Goal: Feedback & Contribution: Leave review/rating

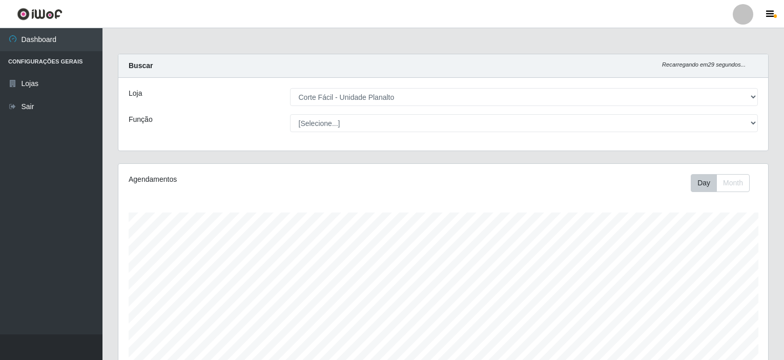
select select "202"
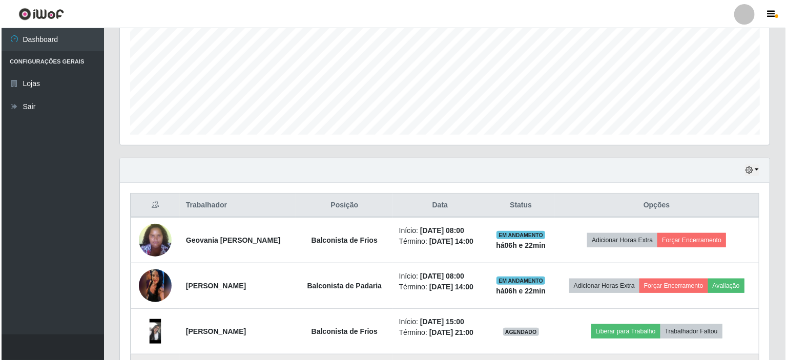
scroll to position [249, 0]
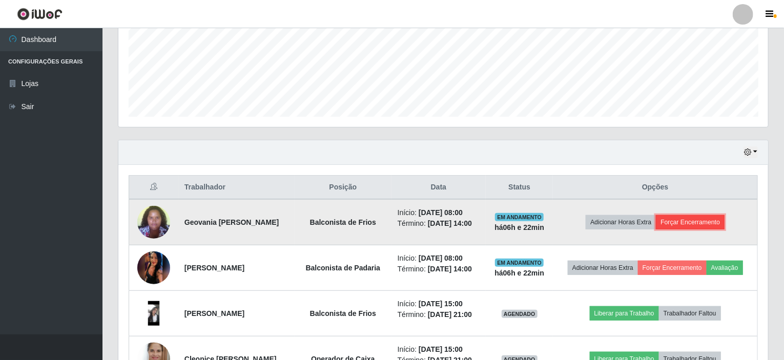
click at [703, 220] on button "Forçar Encerramento" at bounding box center [690, 222] width 69 height 14
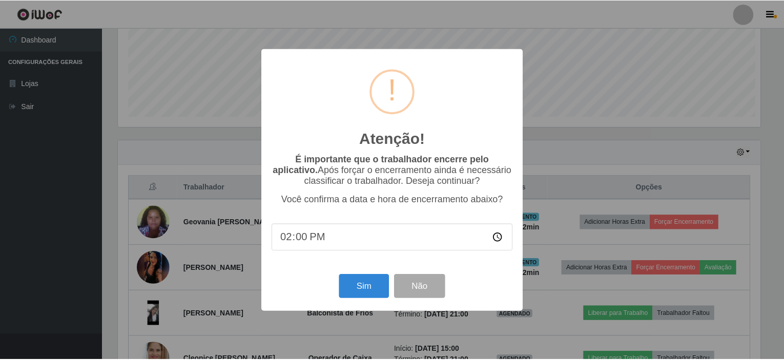
scroll to position [213, 645]
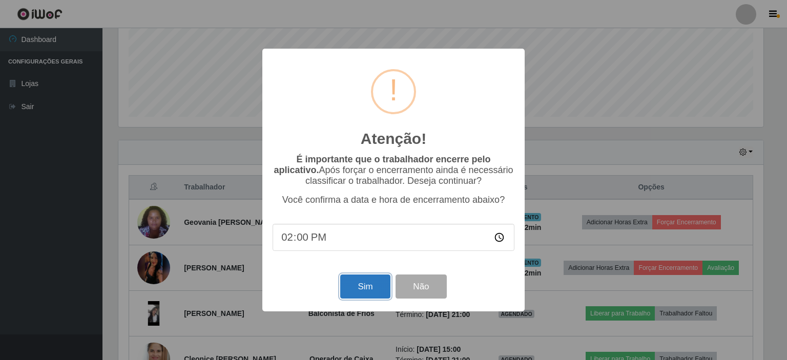
click at [367, 290] on button "Sim" at bounding box center [365, 287] width 50 height 24
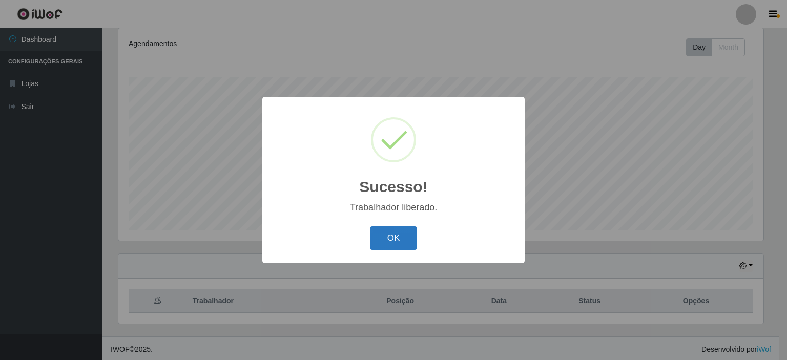
click at [396, 237] on button "OK" at bounding box center [394, 238] width 48 height 24
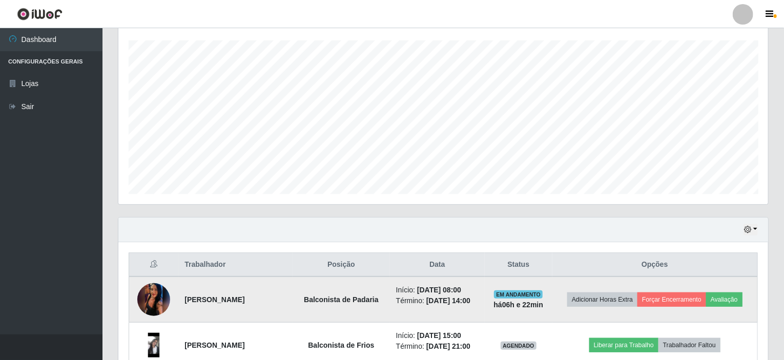
scroll to position [289, 0]
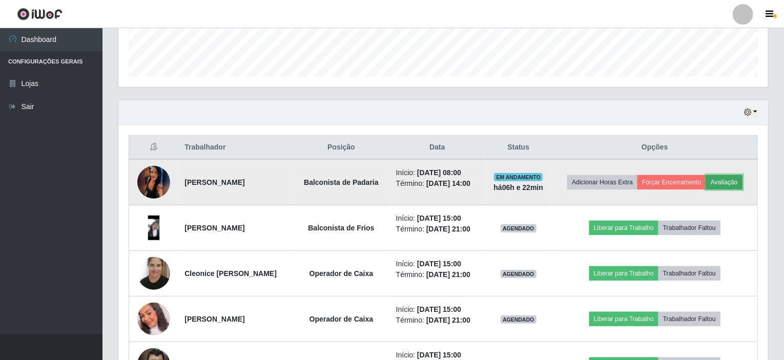
click at [741, 180] on button "Avaliação" at bounding box center [724, 182] width 36 height 14
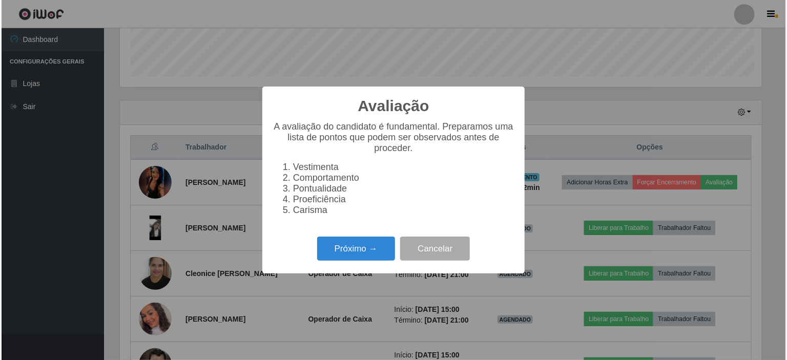
scroll to position [213, 645]
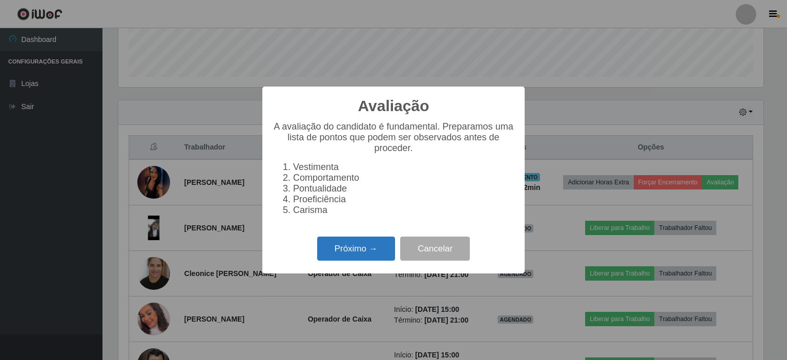
click at [353, 255] on button "Próximo →" at bounding box center [356, 249] width 78 height 24
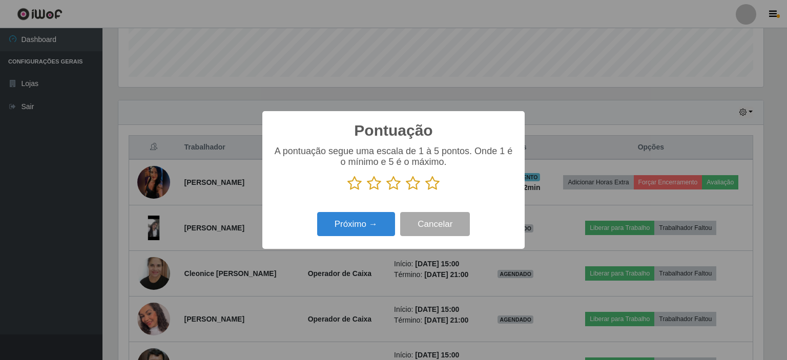
scroll to position [512044, 511612]
click at [413, 183] on icon at bounding box center [413, 183] width 14 height 15
click at [406, 191] on input "radio" at bounding box center [406, 191] width 0 height 0
click at [373, 223] on button "Próximo →" at bounding box center [356, 224] width 78 height 24
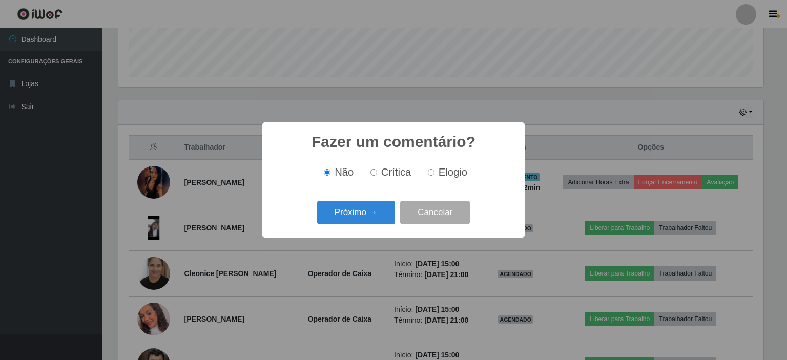
click at [372, 173] on input "Crítica" at bounding box center [373, 172] width 7 height 7
radio input "true"
click at [369, 217] on button "Próximo →" at bounding box center [356, 213] width 78 height 24
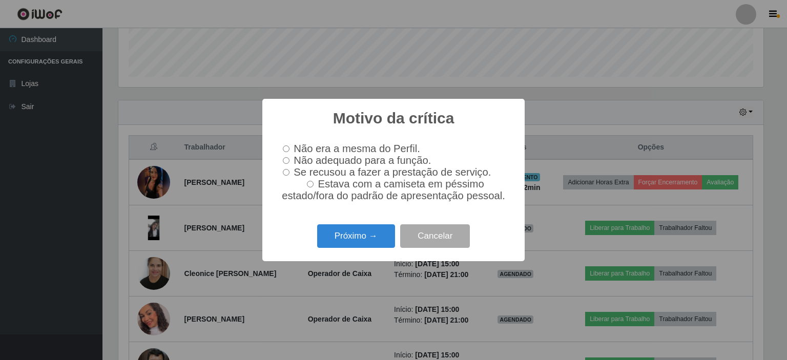
click at [287, 160] on input "Não adequado para a função." at bounding box center [286, 160] width 7 height 7
radio input "true"
click at [344, 241] on button "Próximo →" at bounding box center [356, 236] width 78 height 24
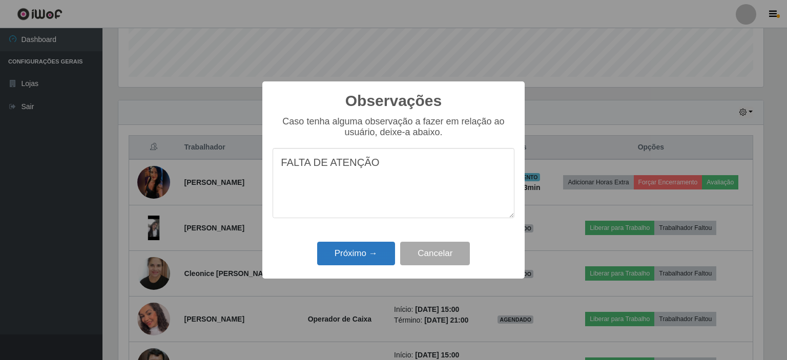
type textarea "FALTA DE ATENÇÃO"
click at [381, 261] on button "Próximo →" at bounding box center [356, 254] width 78 height 24
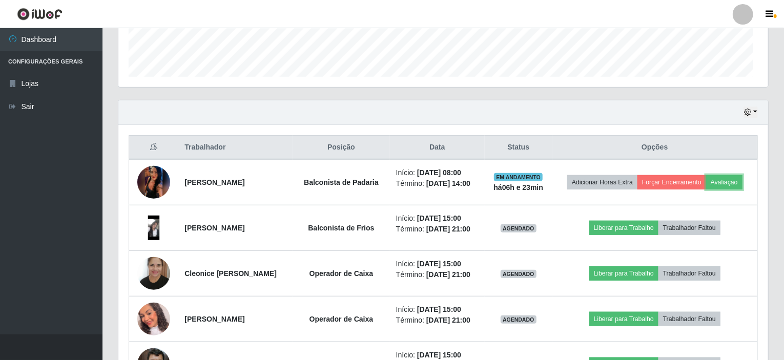
scroll to position [213, 650]
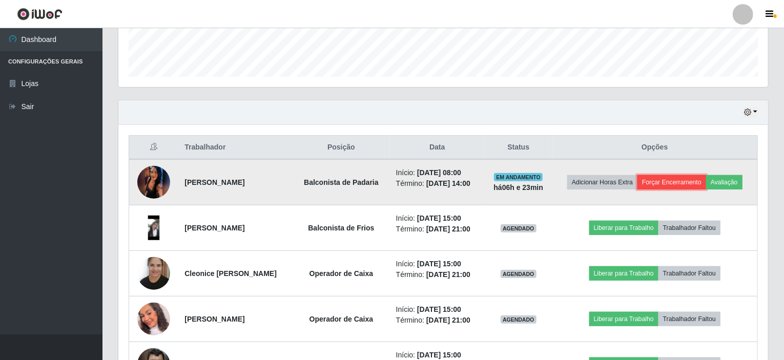
click at [695, 182] on button "Forçar Encerramento" at bounding box center [671, 182] width 69 height 14
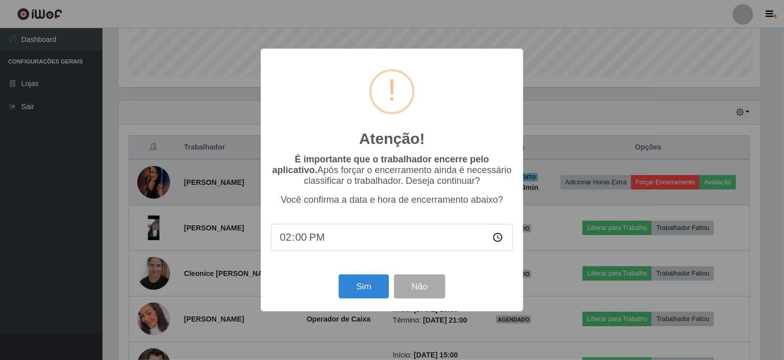
scroll to position [213, 645]
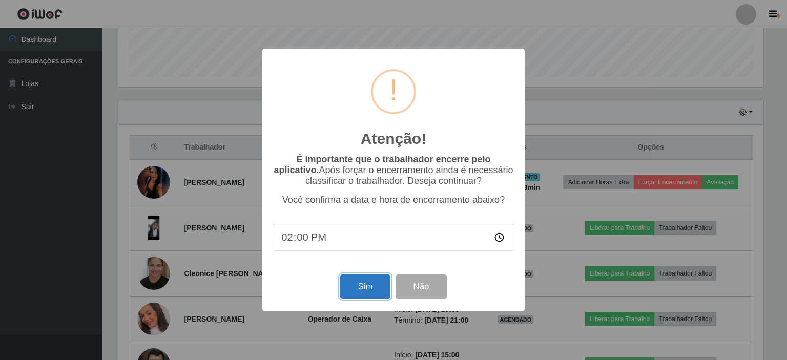
click at [368, 286] on button "Sim" at bounding box center [365, 287] width 50 height 24
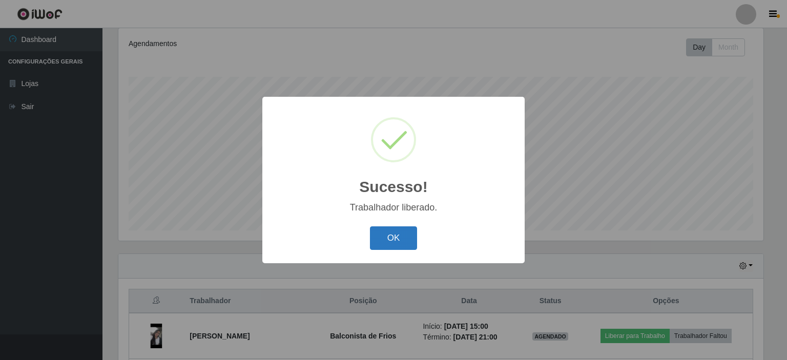
click at [378, 242] on button "OK" at bounding box center [394, 238] width 48 height 24
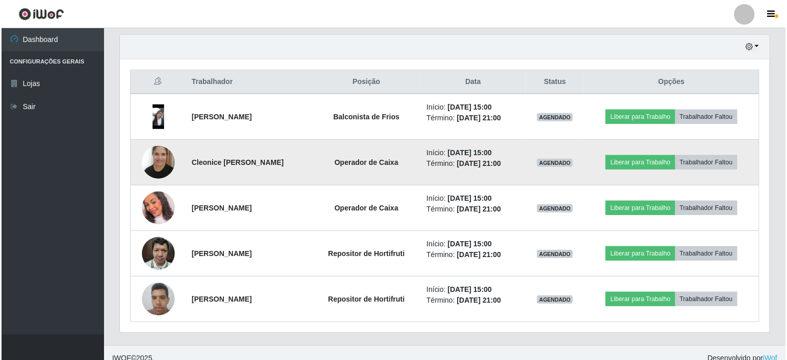
scroll to position [363, 0]
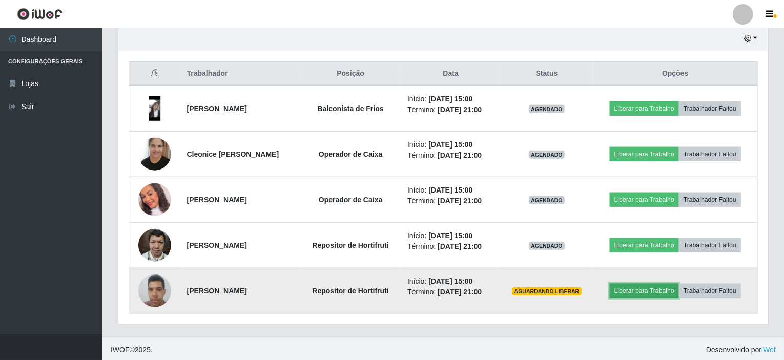
click at [639, 290] on button "Liberar para Trabalho" at bounding box center [644, 291] width 69 height 14
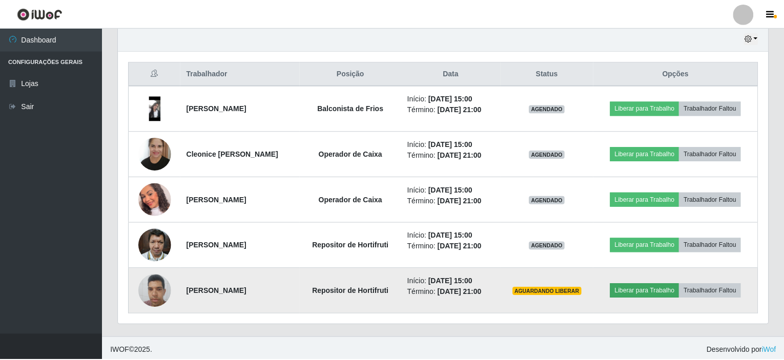
scroll to position [213, 645]
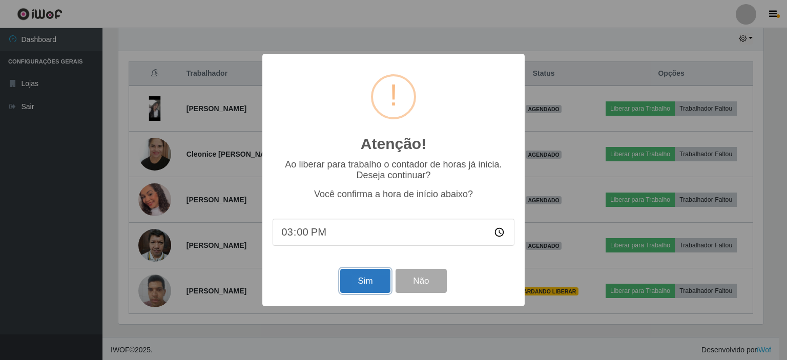
click at [352, 287] on button "Sim" at bounding box center [365, 281] width 50 height 24
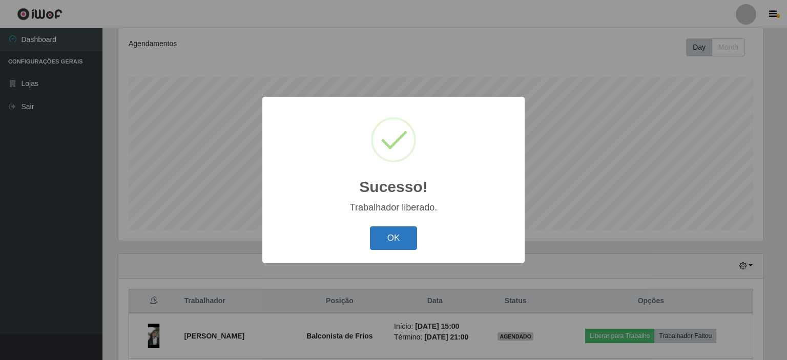
click at [380, 233] on button "OK" at bounding box center [394, 238] width 48 height 24
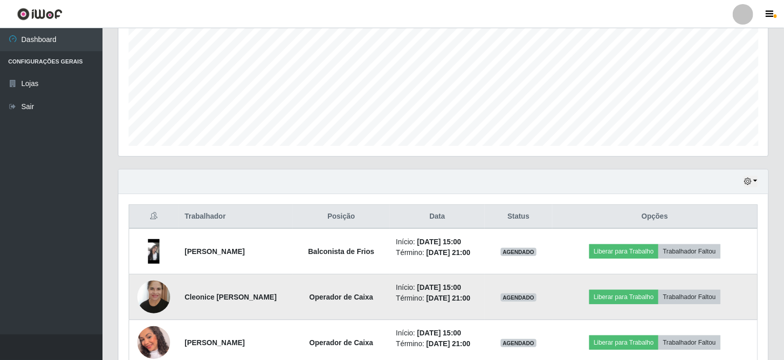
scroll to position [238, 0]
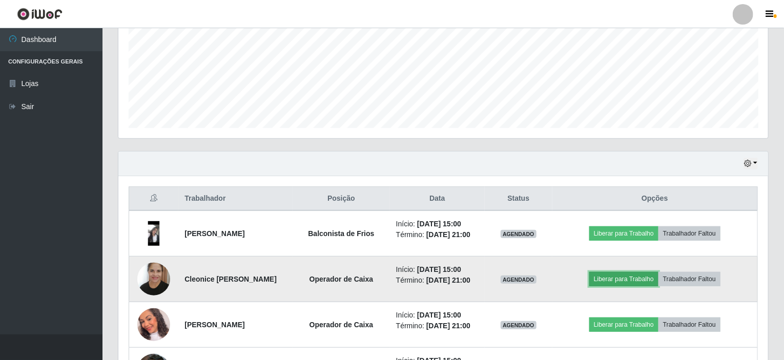
click at [607, 273] on button "Liberar para Trabalho" at bounding box center [623, 279] width 69 height 14
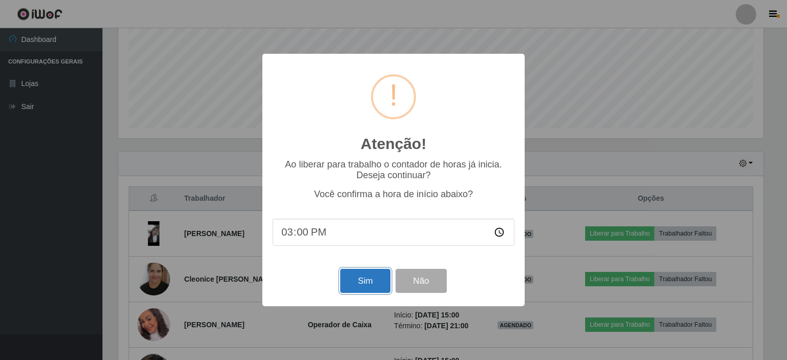
click at [373, 287] on button "Sim" at bounding box center [365, 281] width 50 height 24
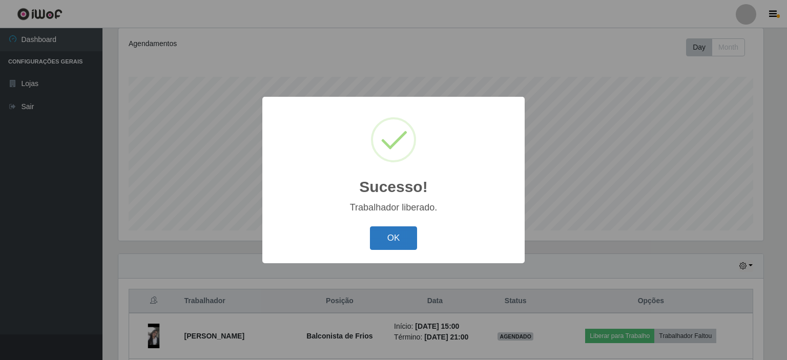
click at [390, 243] on button "OK" at bounding box center [394, 238] width 48 height 24
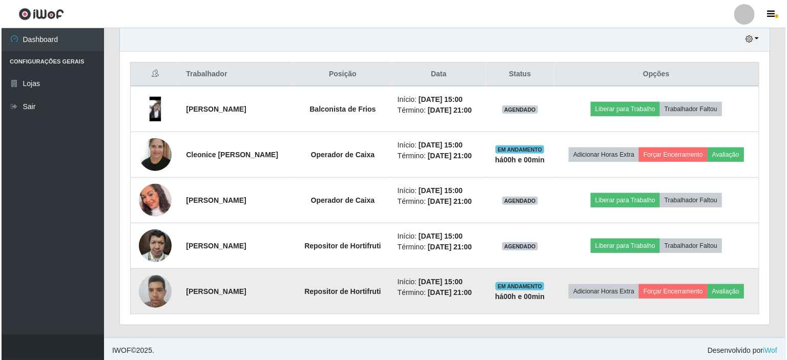
scroll to position [363, 0]
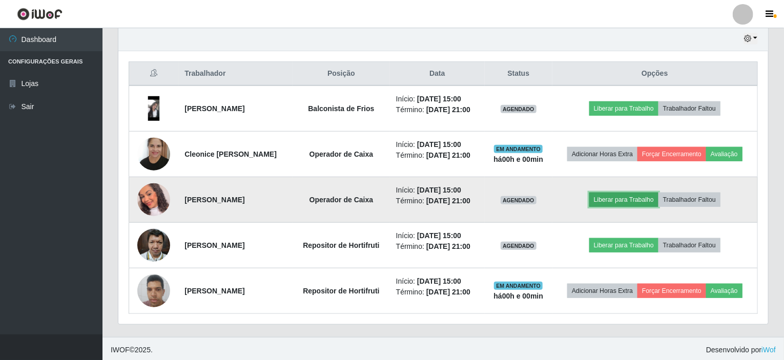
click at [613, 199] on button "Liberar para Trabalho" at bounding box center [623, 200] width 69 height 14
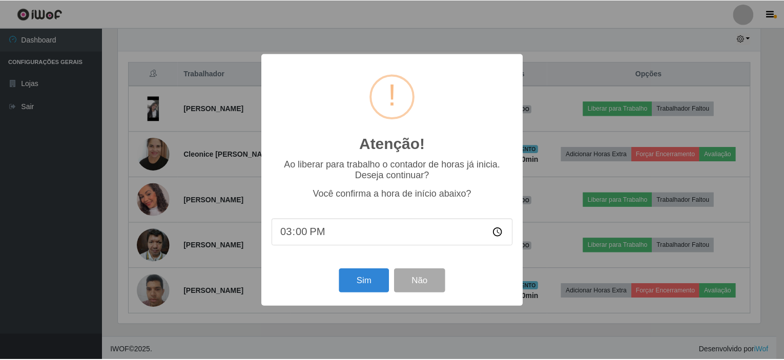
scroll to position [213, 645]
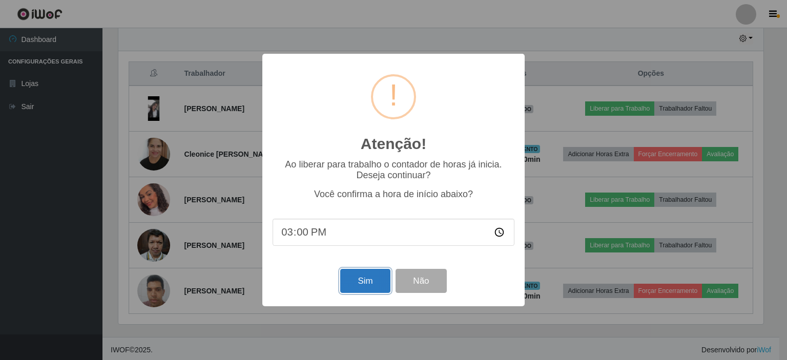
click at [362, 282] on button "Sim" at bounding box center [365, 281] width 50 height 24
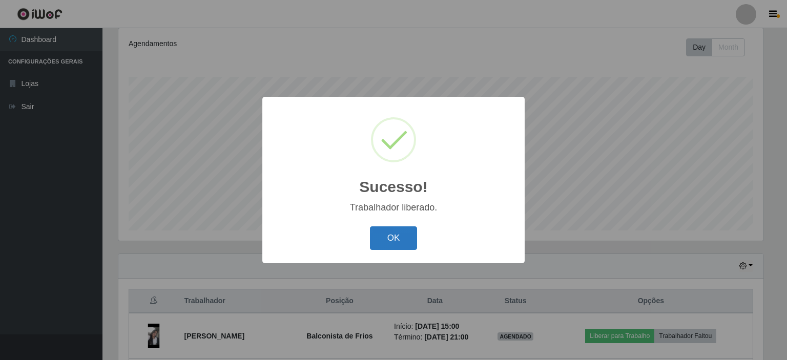
click at [386, 240] on button "OK" at bounding box center [394, 238] width 48 height 24
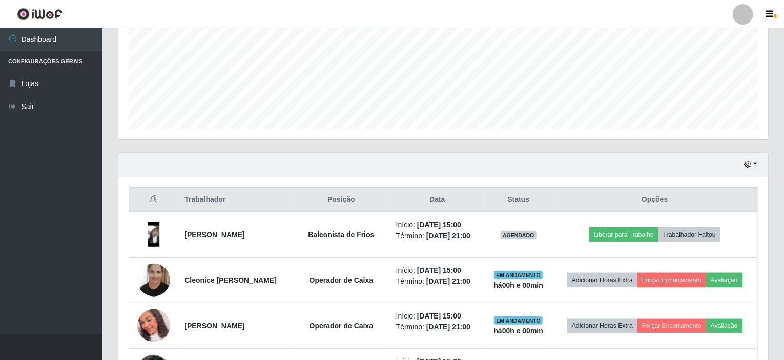
scroll to position [238, 0]
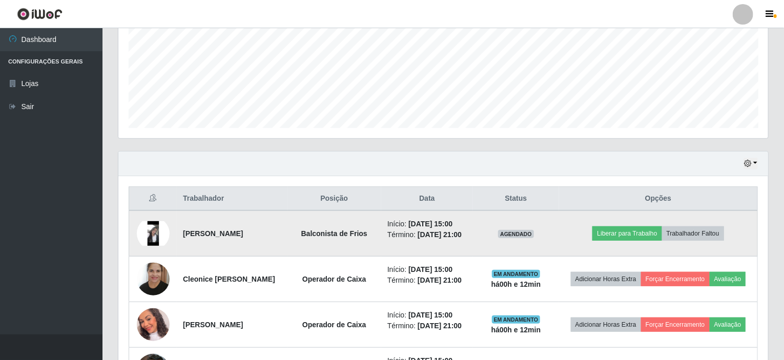
click at [155, 229] on img at bounding box center [153, 233] width 33 height 25
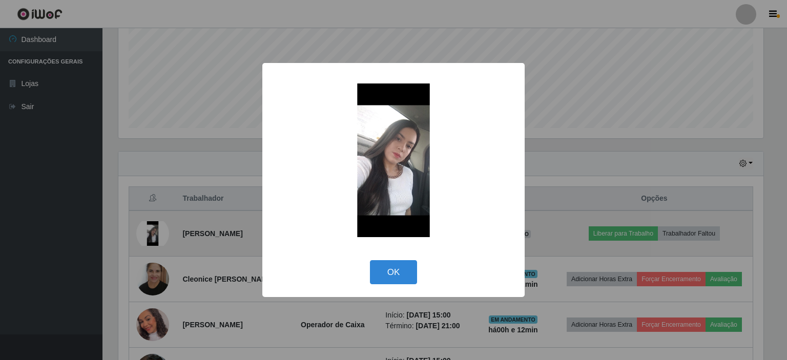
click at [155, 229] on div "× OK Cancel" at bounding box center [393, 180] width 787 height 360
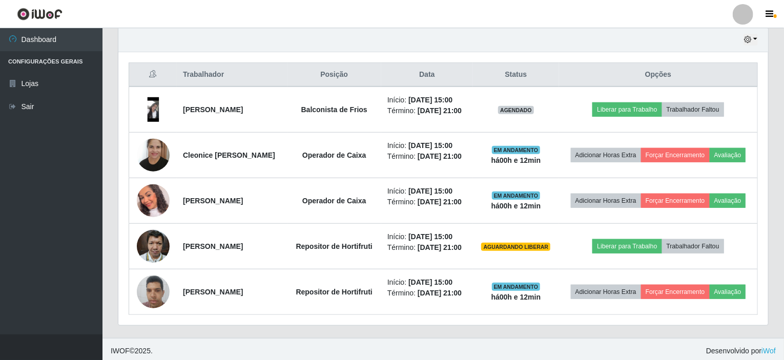
scroll to position [363, 0]
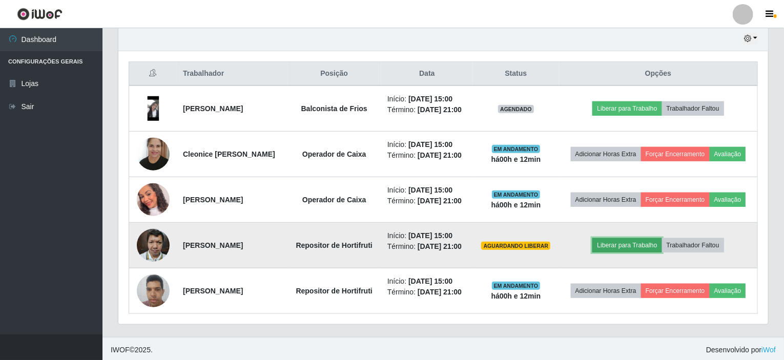
click at [615, 243] on button "Liberar para Trabalho" at bounding box center [626, 245] width 69 height 14
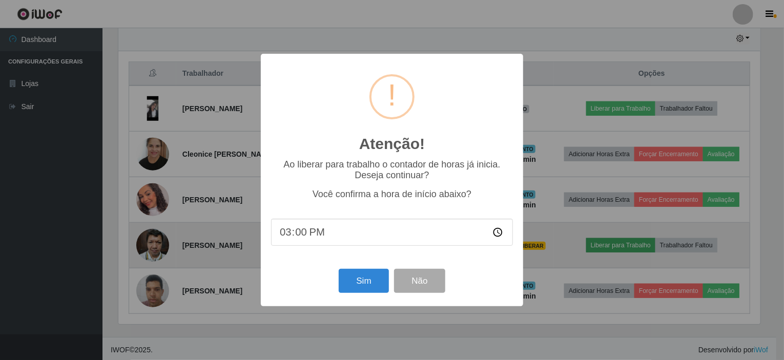
scroll to position [213, 645]
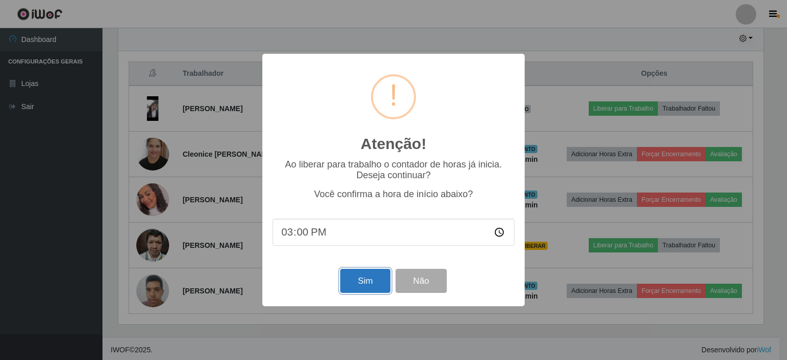
click at [359, 275] on button "Sim" at bounding box center [365, 281] width 50 height 24
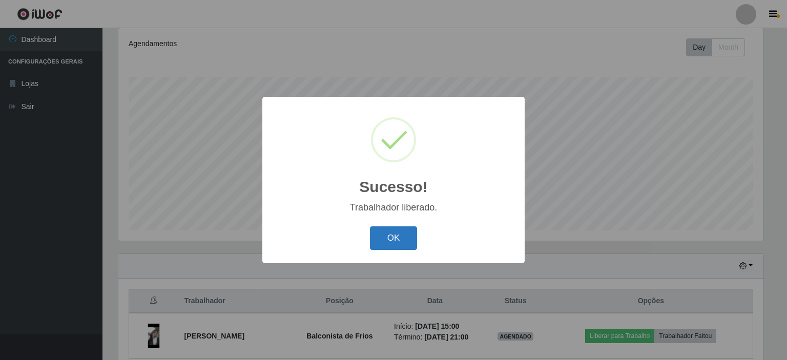
click at [402, 237] on button "OK" at bounding box center [394, 238] width 48 height 24
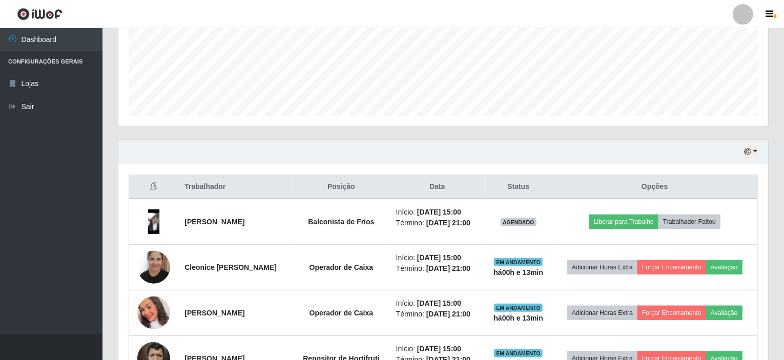
scroll to position [187, 0]
